Goal: Browse casually: Explore the website without a specific task or goal

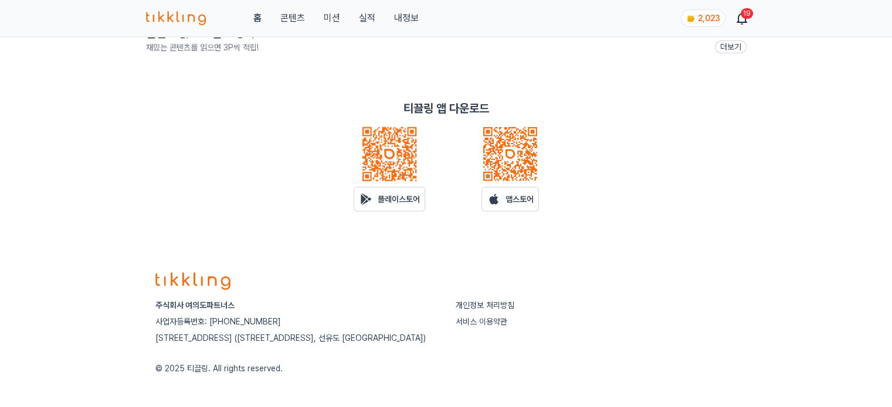
scroll to position [276, 0]
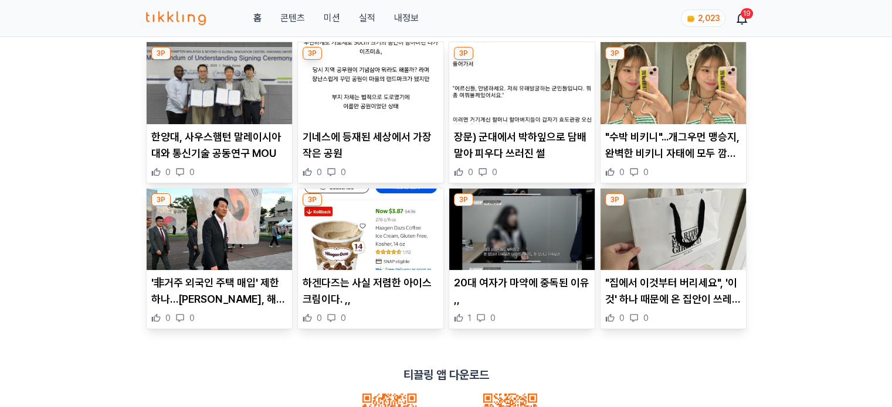
click at [240, 94] on img at bounding box center [219, 83] width 145 height 82
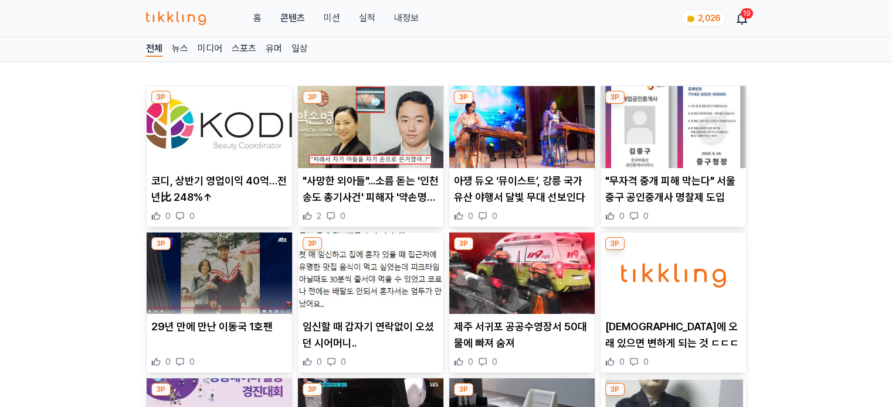
click at [352, 120] on img at bounding box center [370, 127] width 145 height 82
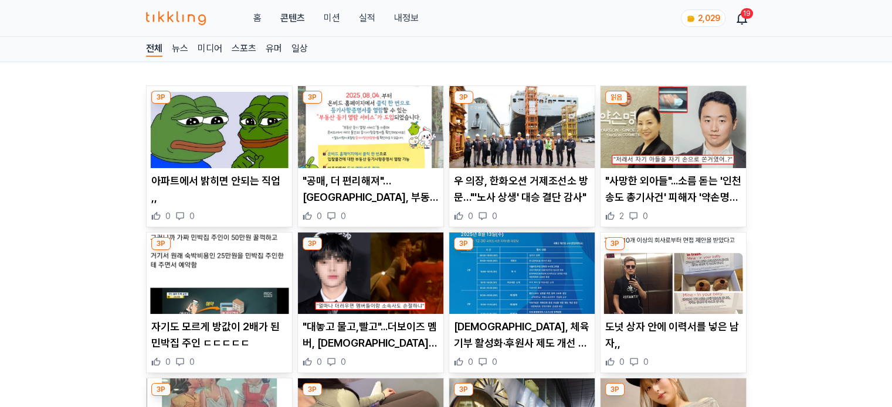
click at [490, 133] on img at bounding box center [521, 127] width 145 height 82
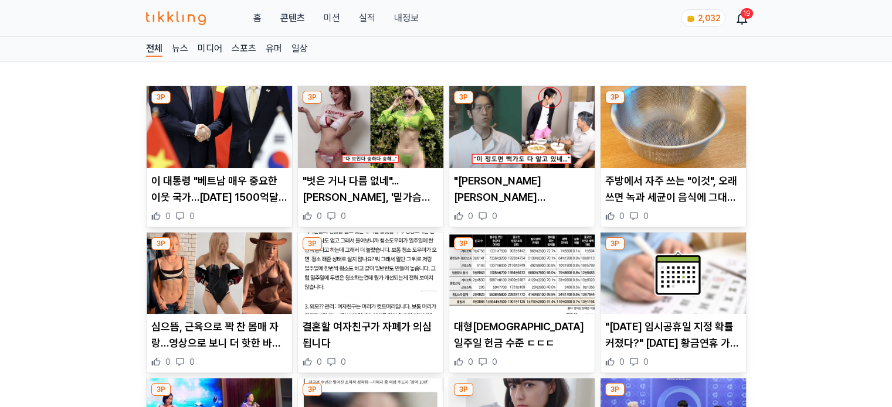
click at [358, 136] on img at bounding box center [370, 127] width 145 height 82
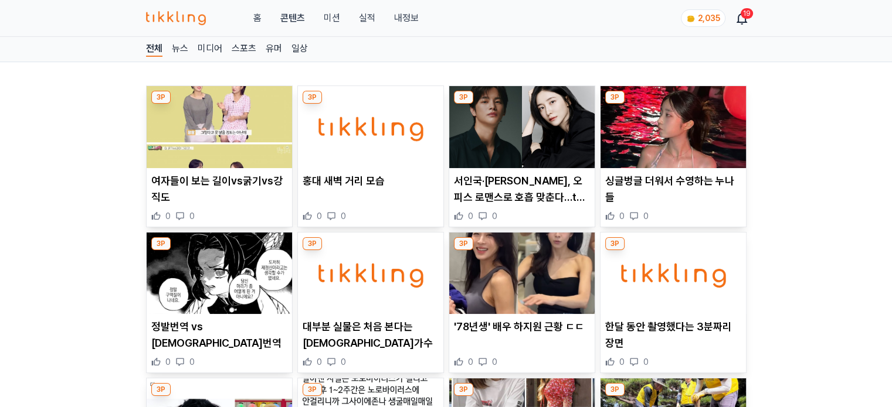
click at [507, 134] on img at bounding box center [521, 127] width 145 height 82
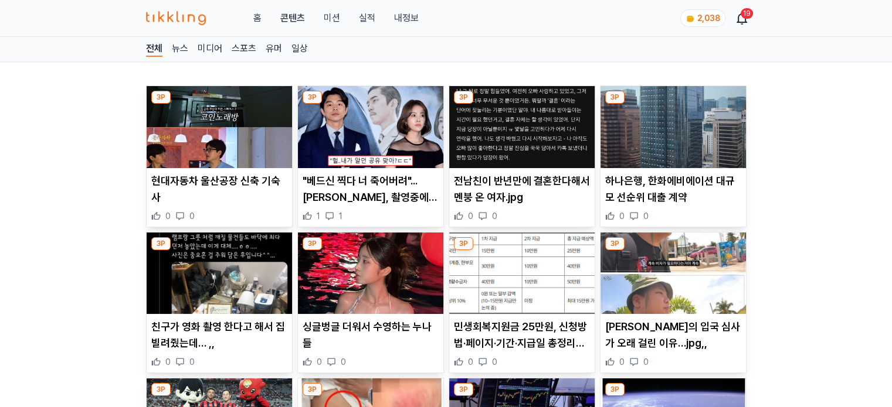
click at [359, 274] on img at bounding box center [370, 274] width 145 height 82
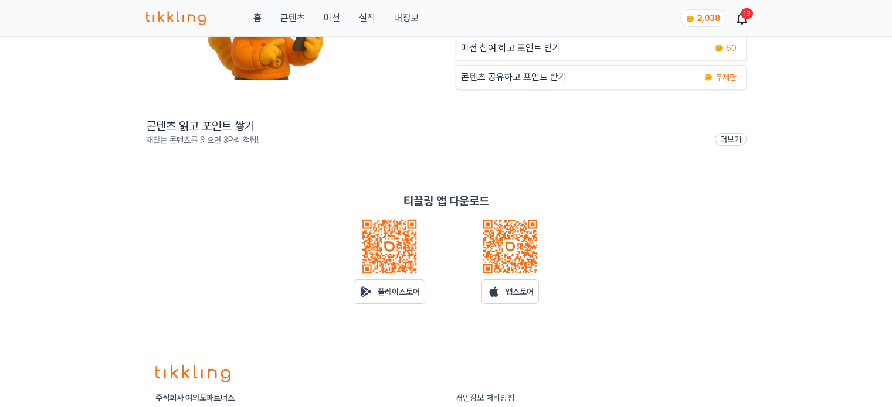
scroll to position [276, 0]
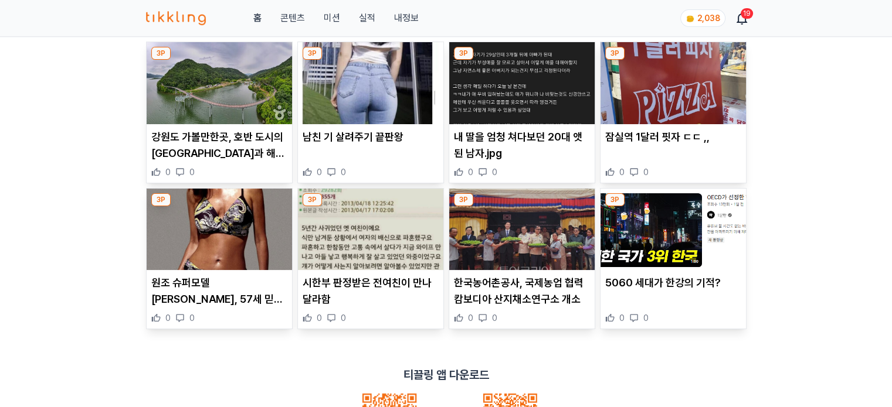
click at [216, 72] on img at bounding box center [219, 83] width 145 height 82
